Goal: Book appointment/travel/reservation

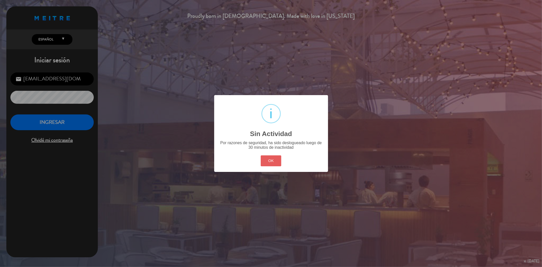
click at [270, 163] on button "OK" at bounding box center [271, 160] width 21 height 11
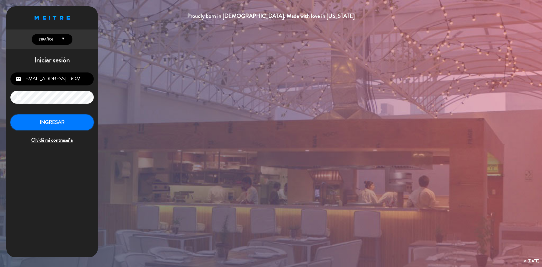
click at [73, 120] on button "INGRESAR" at bounding box center [51, 122] width 83 height 16
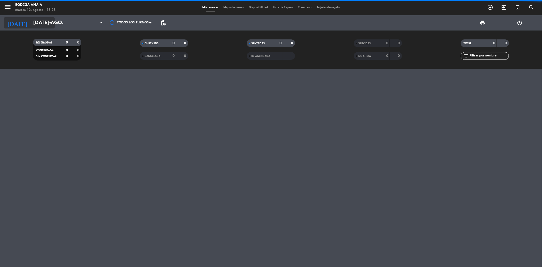
click at [31, 18] on input "[DATE] ago." at bounding box center [63, 22] width 64 height 11
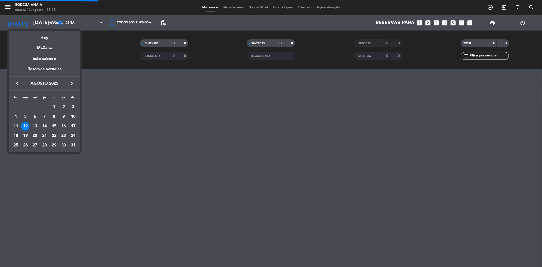
click at [70, 83] on icon "keyboard_arrow_right" at bounding box center [72, 83] width 6 height 6
click at [44, 138] on div "16" at bounding box center [44, 135] width 9 height 9
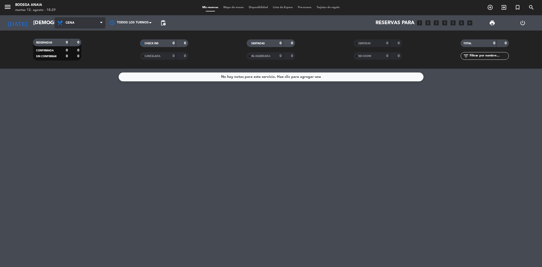
click at [75, 19] on span "Cena" at bounding box center [80, 22] width 51 height 11
click at [71, 44] on div "menu Bodega [PERSON_NAME] 12. [PERSON_NAME] - 18:29 Mis reservas Mapa de mesas …" at bounding box center [271, 34] width 542 height 69
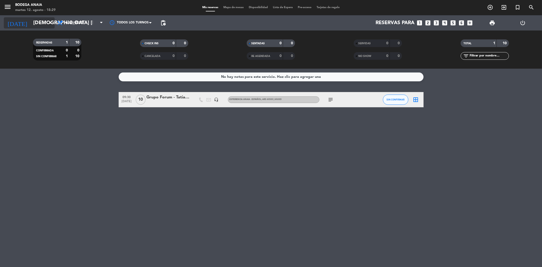
click at [36, 23] on input "[DEMOGRAPHIC_DATA] [DATE]" at bounding box center [63, 22] width 64 height 11
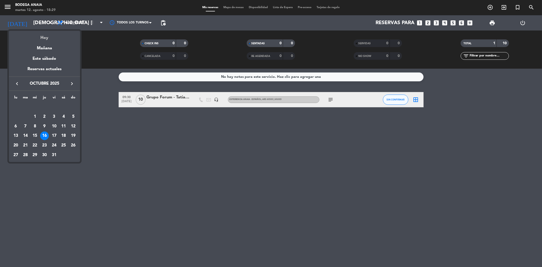
click at [47, 37] on div "Hoy" at bounding box center [44, 36] width 71 height 10
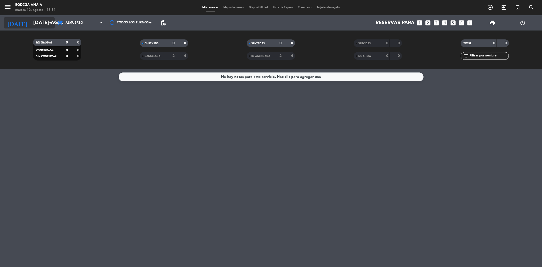
click at [40, 25] on input "[DATE] ago." at bounding box center [63, 22] width 64 height 11
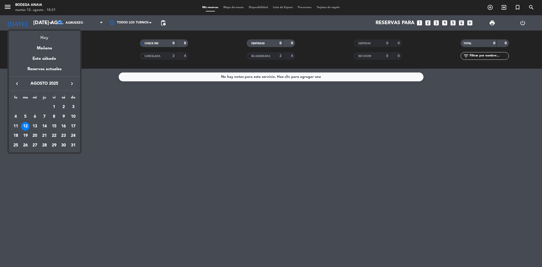
click at [40, 36] on div "Hoy" at bounding box center [44, 36] width 71 height 10
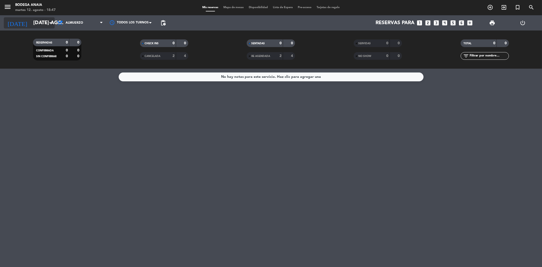
click at [39, 20] on input "[DATE] ago." at bounding box center [63, 22] width 64 height 11
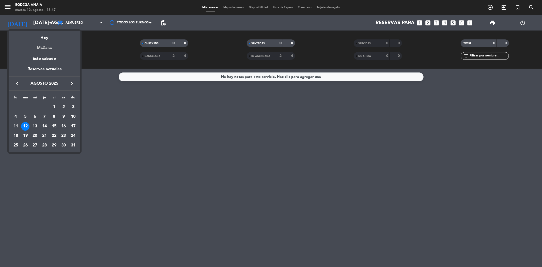
click at [43, 51] on div "Mañana" at bounding box center [44, 46] width 71 height 10
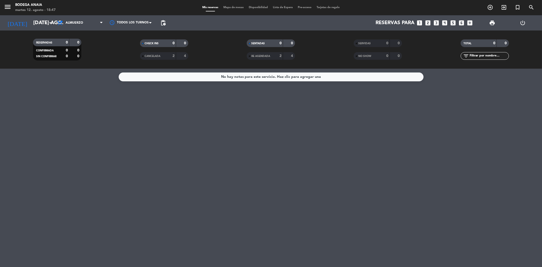
type input "mié. 13 ago."
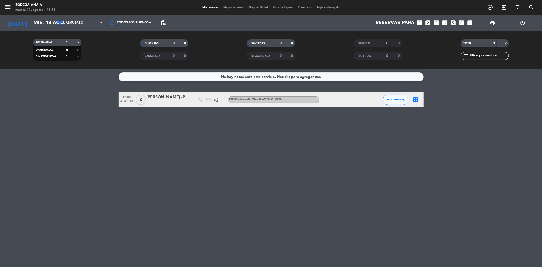
click at [425, 20] on icon "looks_two" at bounding box center [428, 23] width 7 height 7
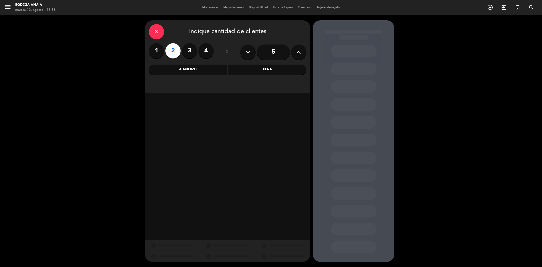
click at [191, 70] on div "Almuerzo" at bounding box center [188, 69] width 78 height 10
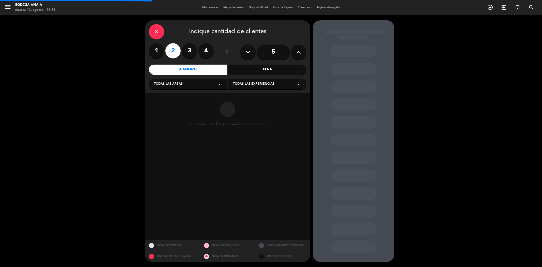
click at [187, 84] on div "Todas las áreas arrow_drop_down" at bounding box center [188, 84] width 78 height 10
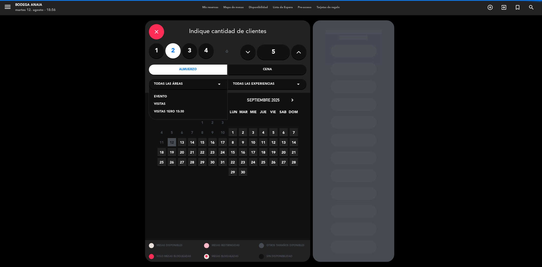
click at [158, 104] on div "VISITAS" at bounding box center [188, 104] width 68 height 5
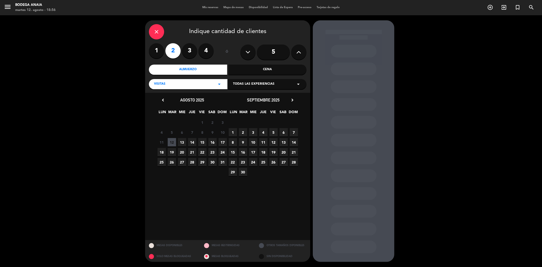
click at [211, 143] on span "16" at bounding box center [212, 142] width 8 height 8
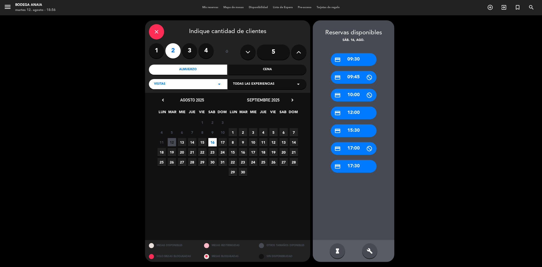
click at [350, 112] on div "credit_card 12:00" at bounding box center [354, 112] width 46 height 13
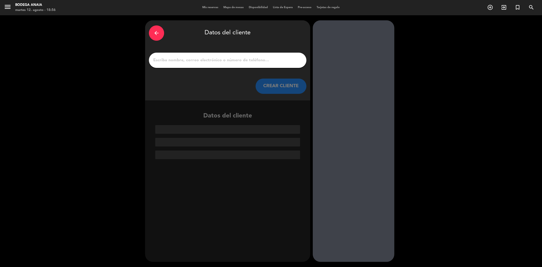
click at [192, 63] on input "1" at bounding box center [228, 60] width 150 height 7
paste input "[PERSON_NAME]"
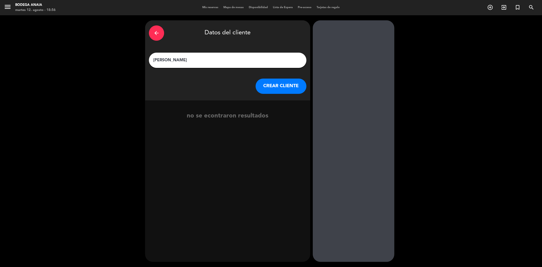
type input "[PERSON_NAME]"
click at [270, 87] on button "CREAR CLIENTE" at bounding box center [280, 85] width 51 height 15
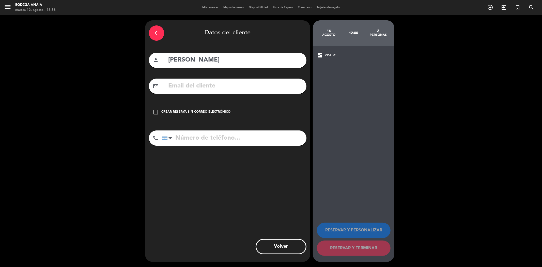
click at [198, 109] on div "Crear reserva sin correo electrónico" at bounding box center [195, 111] width 69 height 5
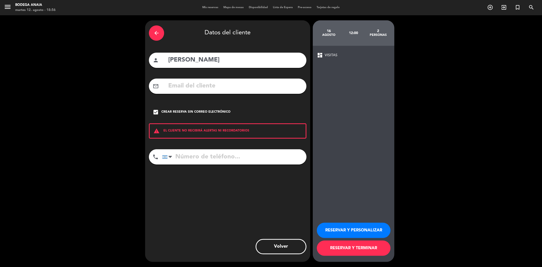
click at [334, 236] on button "RESERVAR Y PERSONALIZAR" at bounding box center [354, 229] width 74 height 15
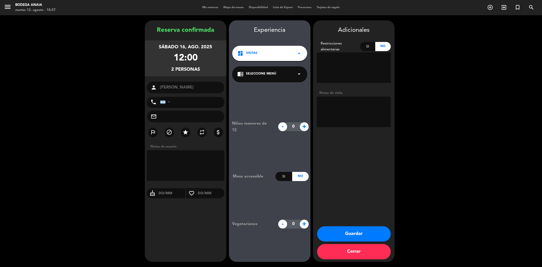
click at [181, 92] on div "person [PERSON_NAME]" at bounding box center [185, 88] width 77 height 12
click at [329, 103] on textarea at bounding box center [354, 111] width 74 height 30
paste textarea "Nombre y apellido: [PERSON_NAME] Día y horario en el que desea realizar la visi…"
type textarea "Nombre y apellido: [PERSON_NAME] Día y horario en el que desea realizar la visi…"
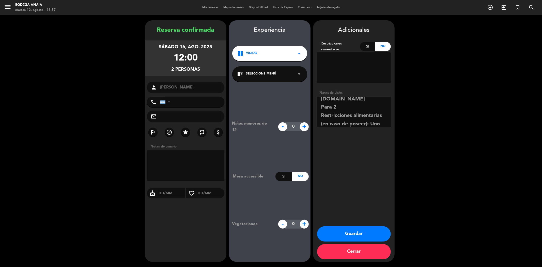
click at [286, 73] on div "chrome_reader_mode Seleccione Menú arrow_drop_down" at bounding box center [269, 73] width 75 height 15
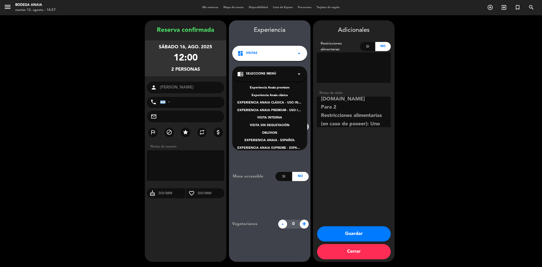
click at [259, 139] on div "EXPERIENCIA ANAIA - ESPAÑOL" at bounding box center [269, 140] width 65 height 5
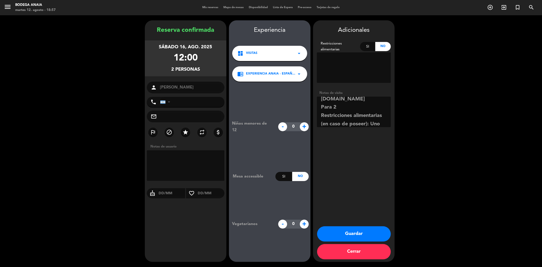
click at [337, 236] on button "Guardar" at bounding box center [354, 233] width 74 height 15
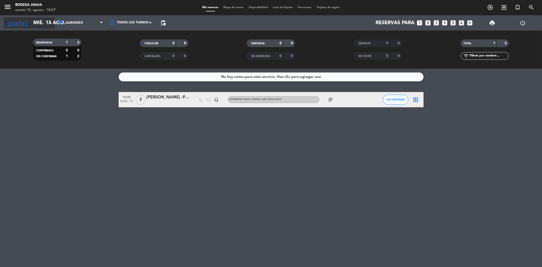
click at [44, 22] on input "mié. 13 ago." at bounding box center [63, 22] width 64 height 11
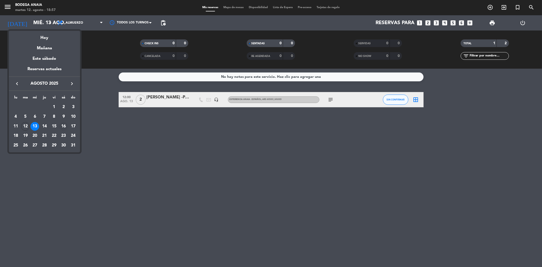
click at [64, 126] on div "16" at bounding box center [63, 126] width 9 height 9
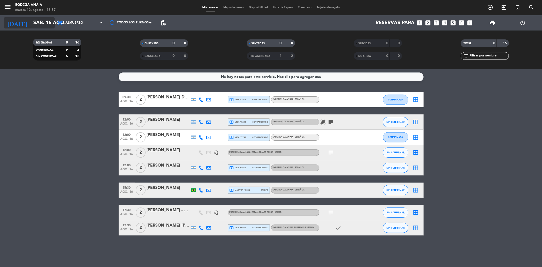
click at [43, 19] on input "sáb. 16 ago." at bounding box center [63, 22] width 64 height 11
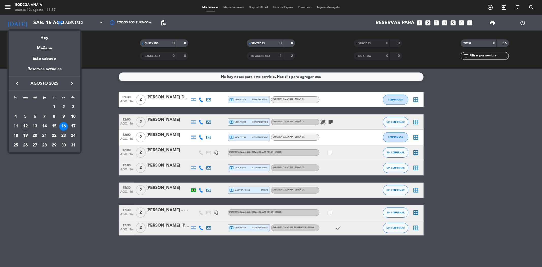
click at [14, 81] on icon "keyboard_arrow_left" at bounding box center [17, 83] width 6 height 6
click at [70, 82] on icon "keyboard_arrow_right" at bounding box center [72, 83] width 6 height 6
click at [44, 142] on div "24" at bounding box center [44, 145] width 9 height 9
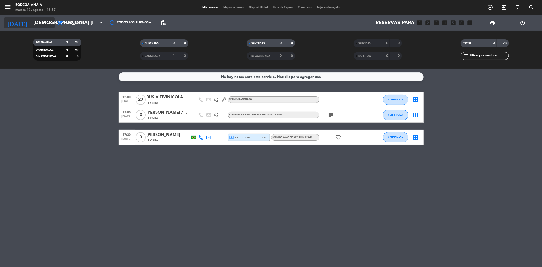
click at [34, 19] on input "[DEMOGRAPHIC_DATA] [DATE]" at bounding box center [63, 22] width 64 height 11
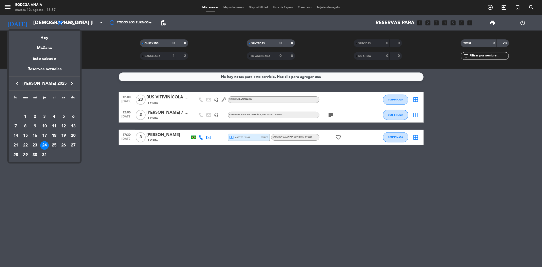
click at [55, 147] on div "25" at bounding box center [54, 145] width 9 height 9
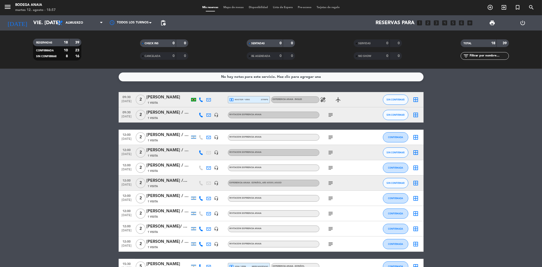
click at [181, 166] on div "[PERSON_NAME] / GIFT [PERSON_NAME]" at bounding box center [168, 165] width 43 height 7
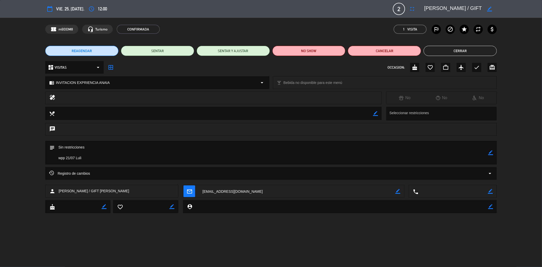
scroll to position [0, 29]
drag, startPoint x: 456, startPoint y: 8, endPoint x: 498, endPoint y: 11, distance: 42.0
click at [498, 11] on div "calendar_today vie. 25, [DATE]. access_time 12:00 2 [PERSON_NAME] / GIFT CARD B…" at bounding box center [271, 9] width 542 height 18
click at [466, 51] on button "Cerrar" at bounding box center [459, 51] width 73 height 10
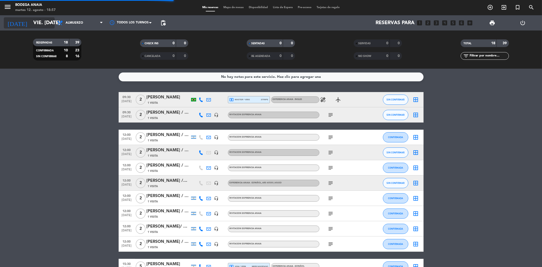
click at [33, 22] on input "vie. [DATE]" at bounding box center [63, 22] width 64 height 11
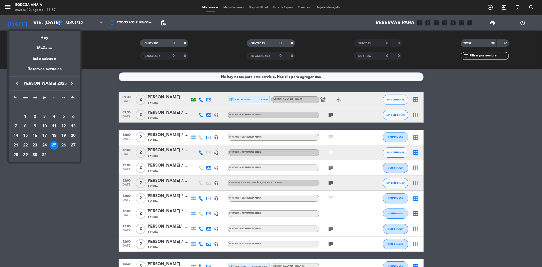
click at [70, 80] on icon "keyboard_arrow_right" at bounding box center [72, 83] width 6 height 6
click at [65, 126] on div "16" at bounding box center [63, 126] width 9 height 9
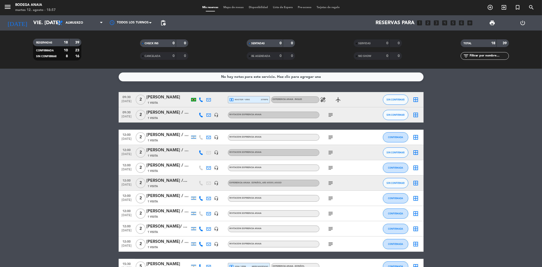
type input "sáb. 16 ago."
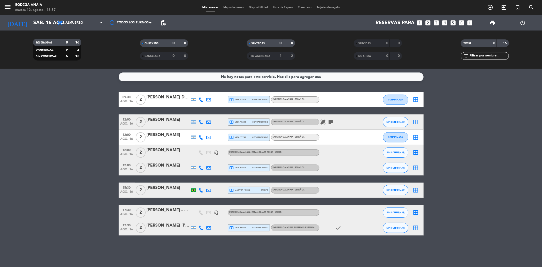
click at [165, 145] on div "12:00 ago. 16 2 [PERSON_NAME] headset_mic EXPERIENCIA ANAIA - ESPAÑOL , ARS 605…" at bounding box center [271, 152] width 305 height 15
click at [165, 148] on div "[PERSON_NAME]" at bounding box center [168, 150] width 43 height 7
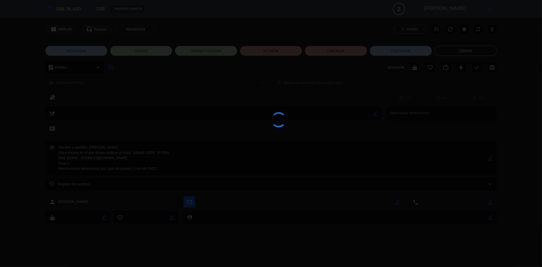
click at [165, 148] on div at bounding box center [271, 133] width 542 height 267
click at [488, 10] on div at bounding box center [271, 133] width 542 height 267
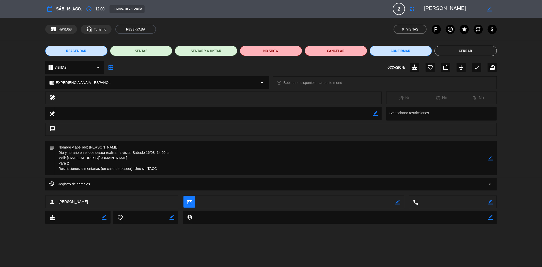
click at [488, 10] on icon "border_color" at bounding box center [489, 9] width 5 height 5
drag, startPoint x: 465, startPoint y: 7, endPoint x: 488, endPoint y: 10, distance: 23.1
click at [488, 10] on div at bounding box center [458, 8] width 76 height 9
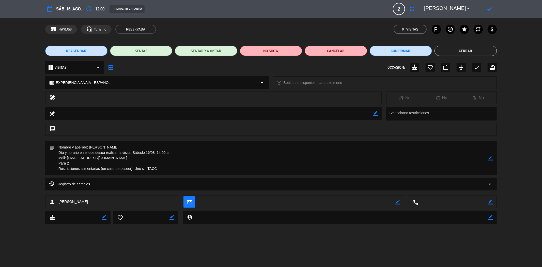
click at [466, 9] on textarea at bounding box center [453, 8] width 58 height 9
paste textarea "GIFT [PERSON_NAME]"
type textarea "[PERSON_NAME] - GIFT [PERSON_NAME]"
click at [488, 6] on div at bounding box center [489, 8] width 14 height 9
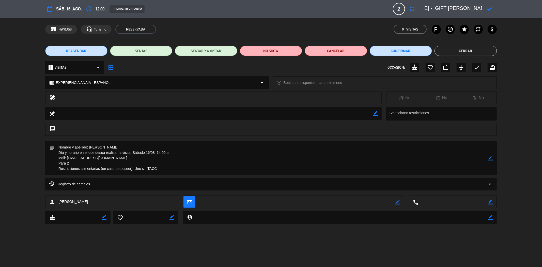
click at [488, 7] on icon at bounding box center [489, 9] width 5 height 5
click at [507, 5] on div "calendar_today sáb. 16, ago. access_time 12:00 REQUERIR GARANTÍA 2 [PERSON_NAME…" at bounding box center [271, 9] width 542 height 18
click at [473, 51] on button "Cerrar" at bounding box center [465, 51] width 62 height 10
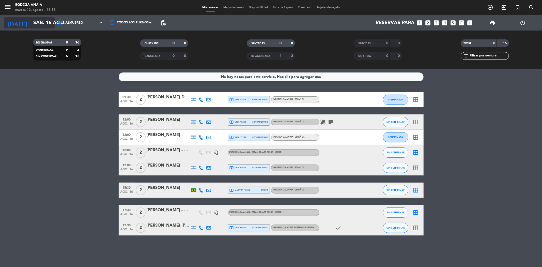
click at [32, 19] on input "sáb. 16 ago." at bounding box center [63, 22] width 64 height 11
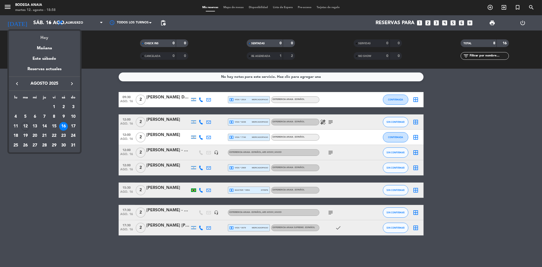
click at [46, 38] on div "Hoy" at bounding box center [44, 36] width 71 height 10
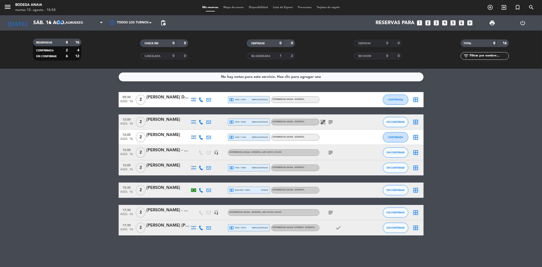
type input "[DATE] ago."
